Goal: Task Accomplishment & Management: Manage account settings

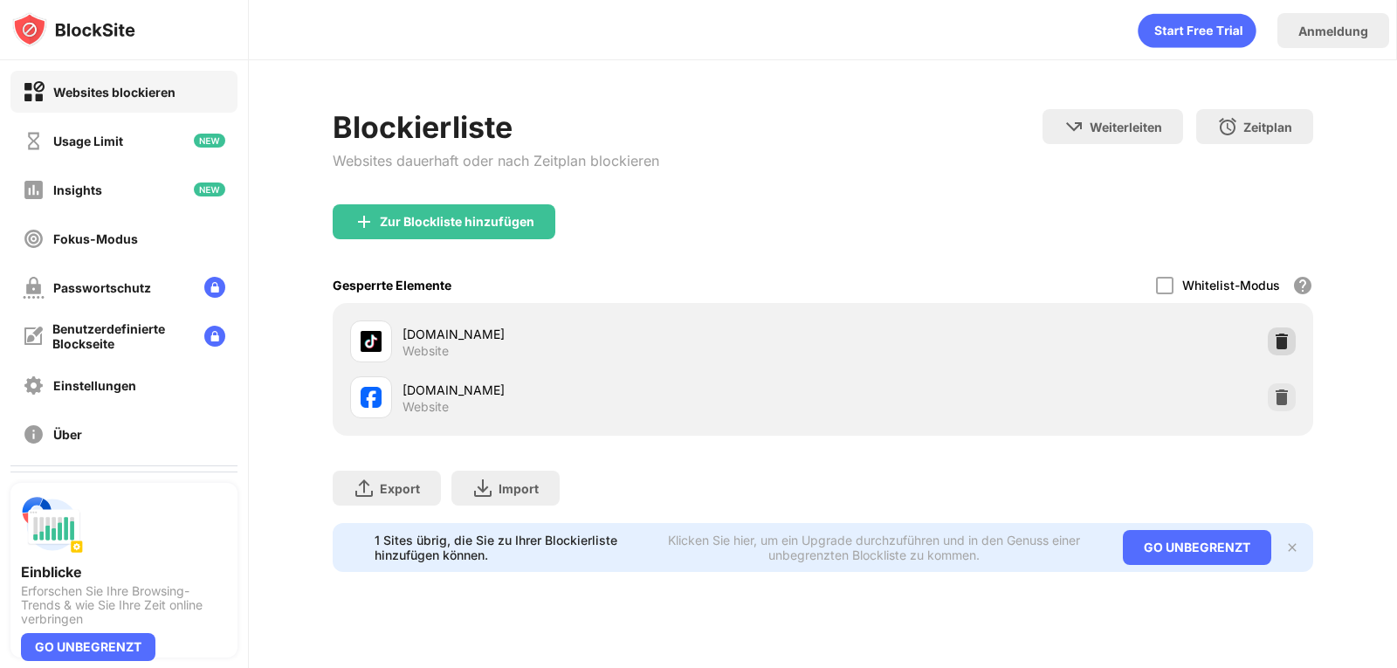
click at [1278, 352] on div at bounding box center [1281, 341] width 28 height 28
